Goal: Task Accomplishment & Management: Use online tool/utility

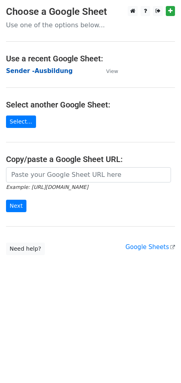
click at [39, 72] on strong "Sender -Ausbildung" at bounding box center [39, 70] width 67 height 7
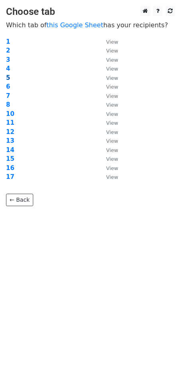
click at [6, 76] on strong "5" at bounding box center [8, 77] width 4 height 7
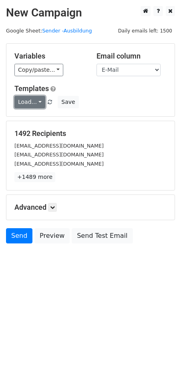
click at [35, 100] on link "Load..." at bounding box center [29, 102] width 31 height 12
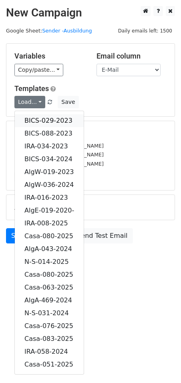
click at [45, 115] on link "BICS-029-2023" at bounding box center [49, 120] width 69 height 13
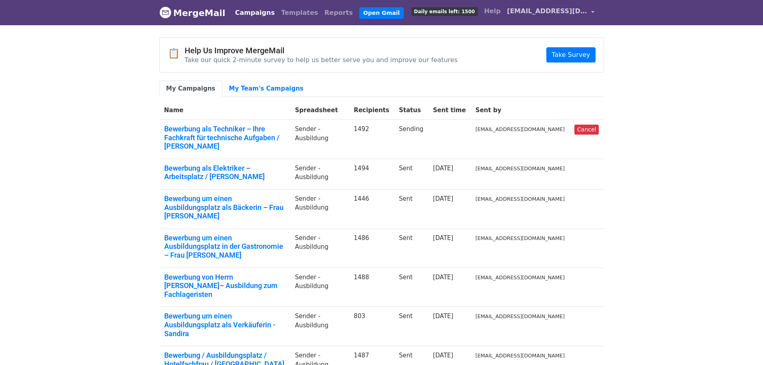
click at [581, 11] on span "[EMAIL_ADDRESS][DOMAIN_NAME]" at bounding box center [547, 11] width 80 height 10
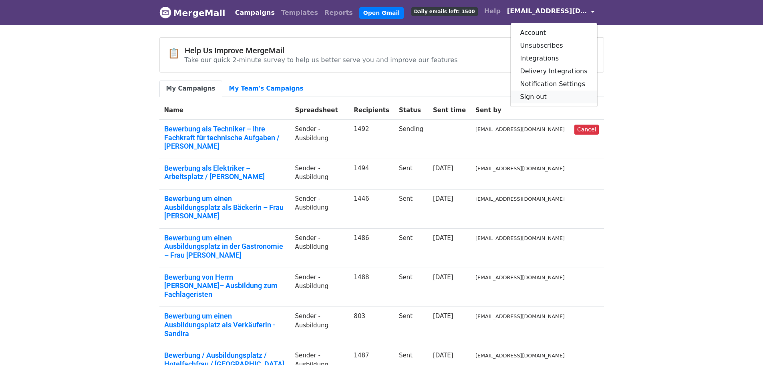
click at [549, 94] on link "Sign out" at bounding box center [554, 97] width 87 height 13
